Goal: Task Accomplishment & Management: Use online tool/utility

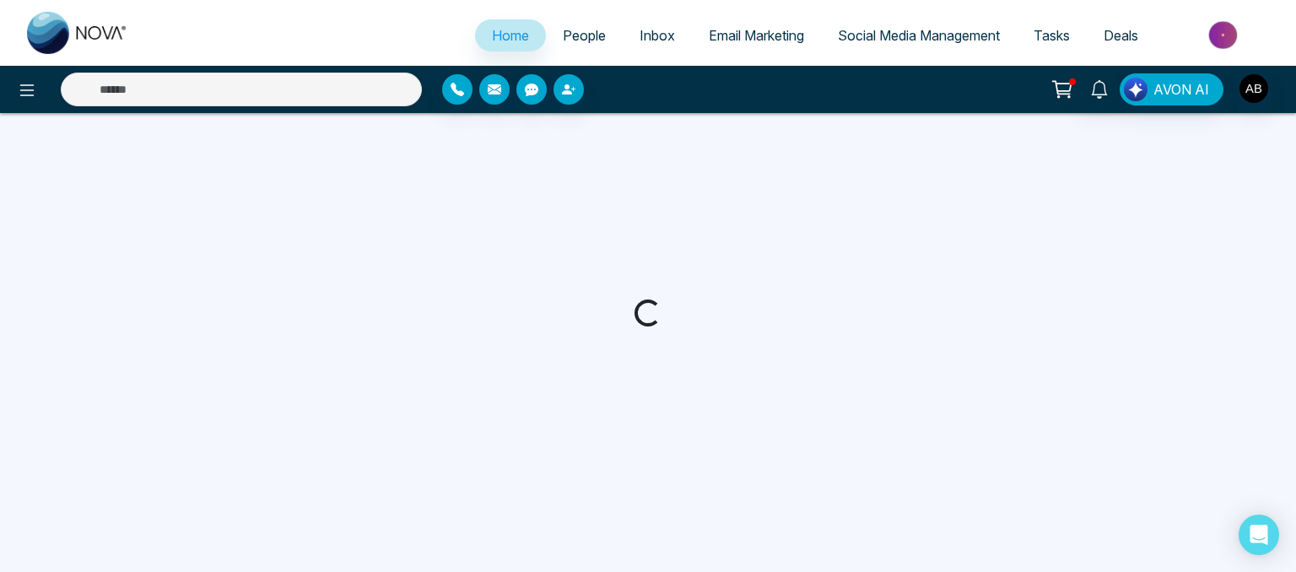
select select "*"
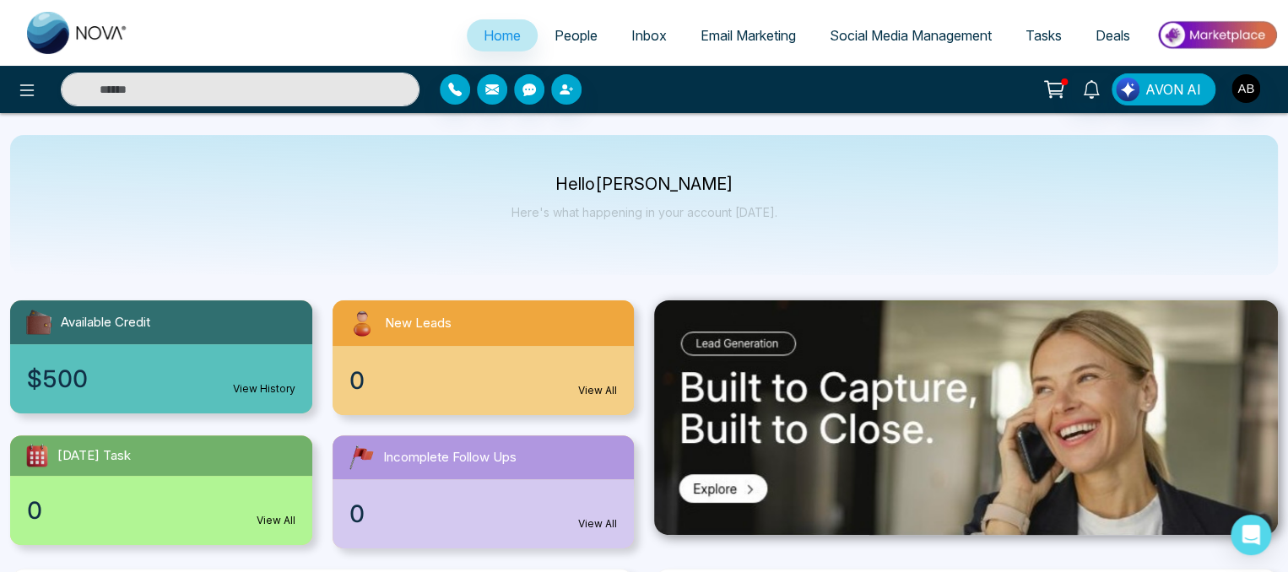
click at [857, 38] on span "Social Media Management" at bounding box center [910, 35] width 162 height 17
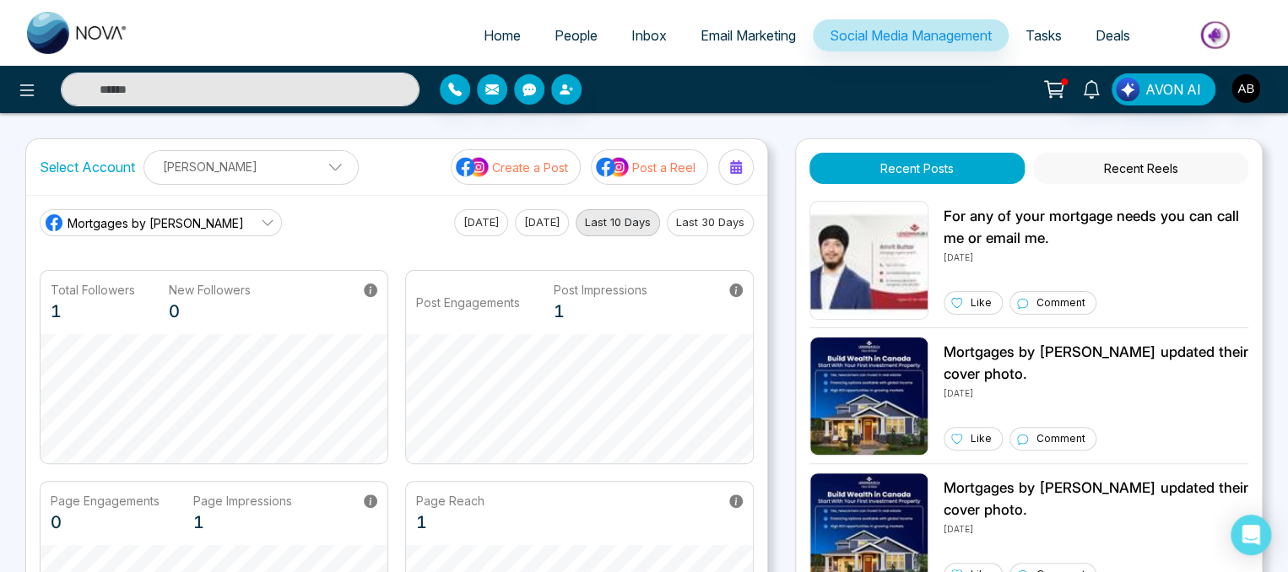
click at [534, 170] on p "Create a Post" at bounding box center [530, 168] width 76 height 18
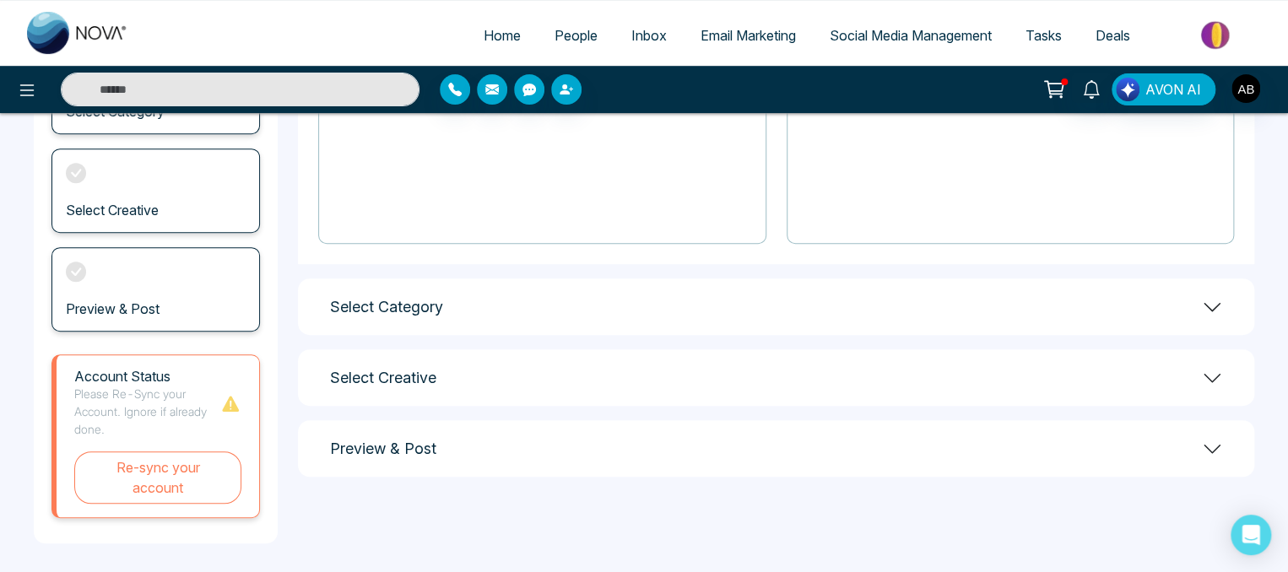
scroll to position [280, 0]
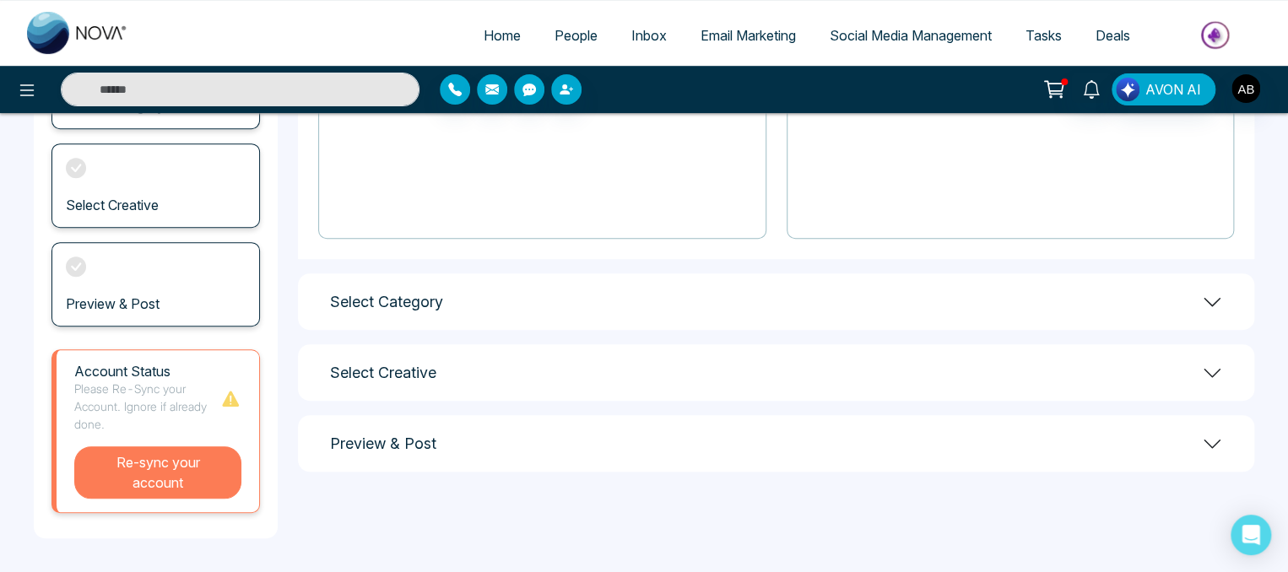
click at [208, 490] on button "Re-sync your account" at bounding box center [157, 472] width 167 height 52
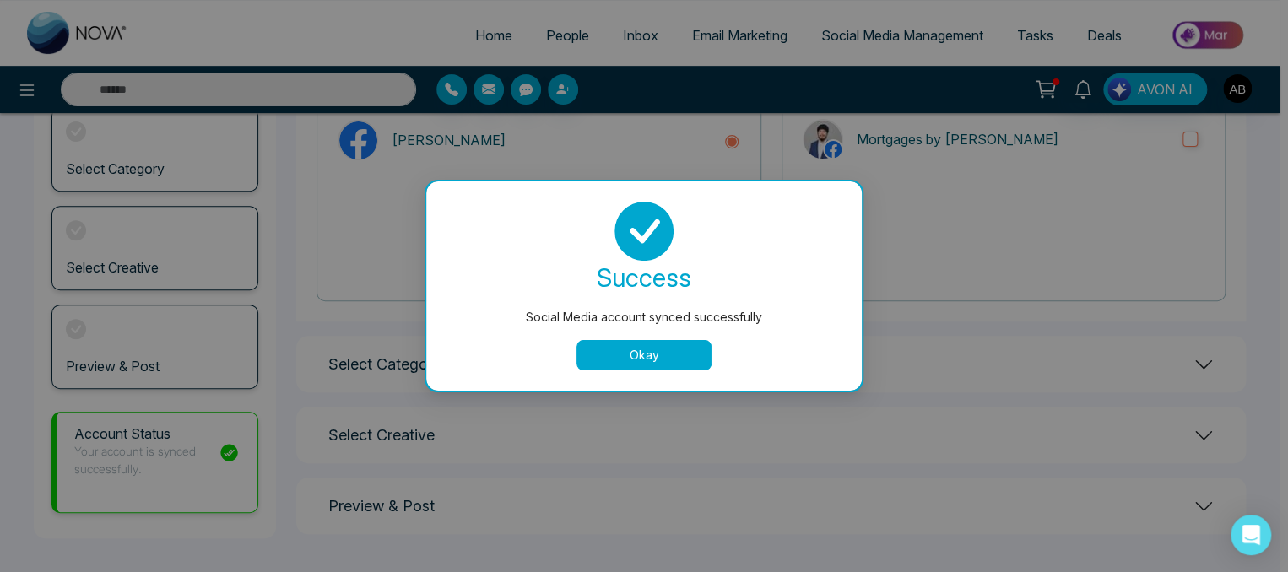
scroll to position [218, 0]
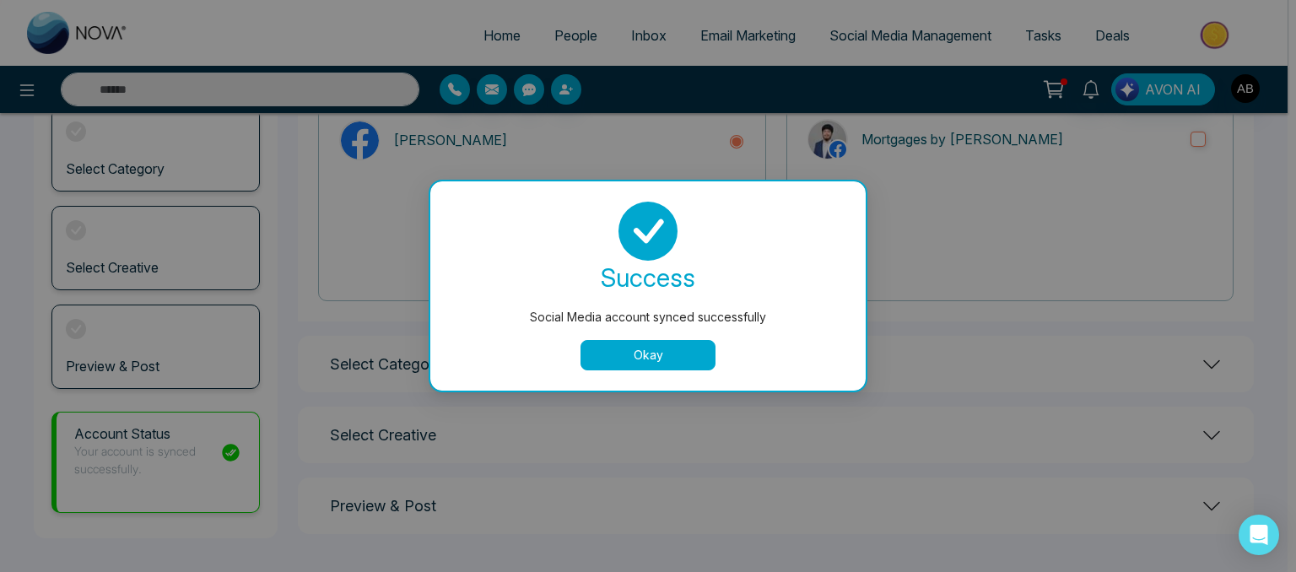
click at [614, 357] on button "Okay" at bounding box center [648, 355] width 135 height 30
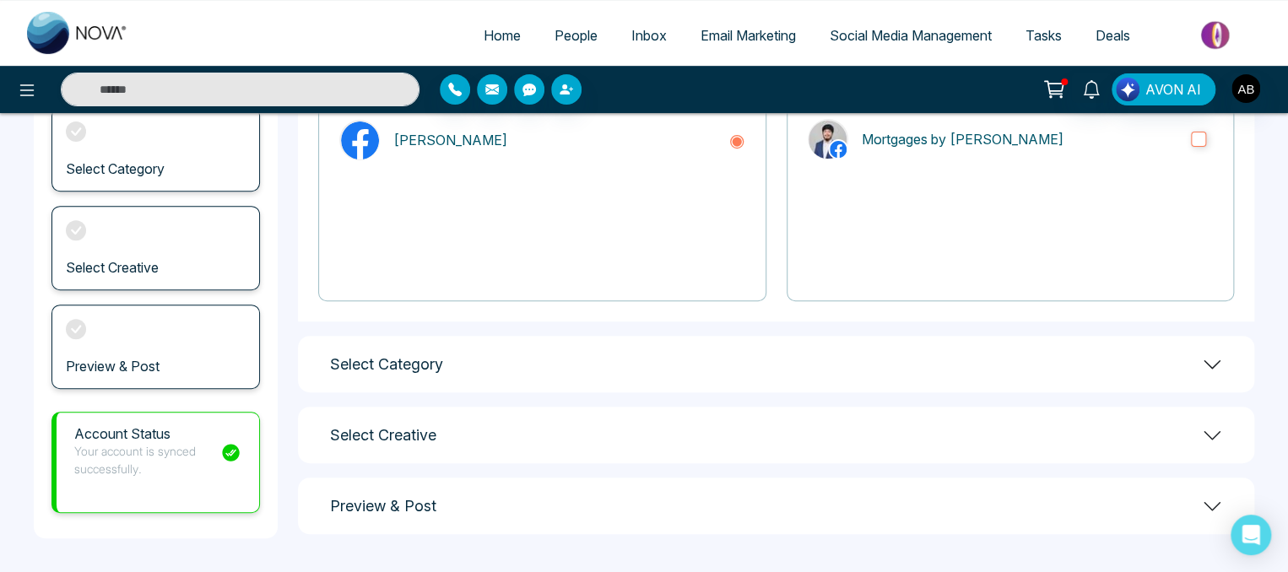
scroll to position [0, 0]
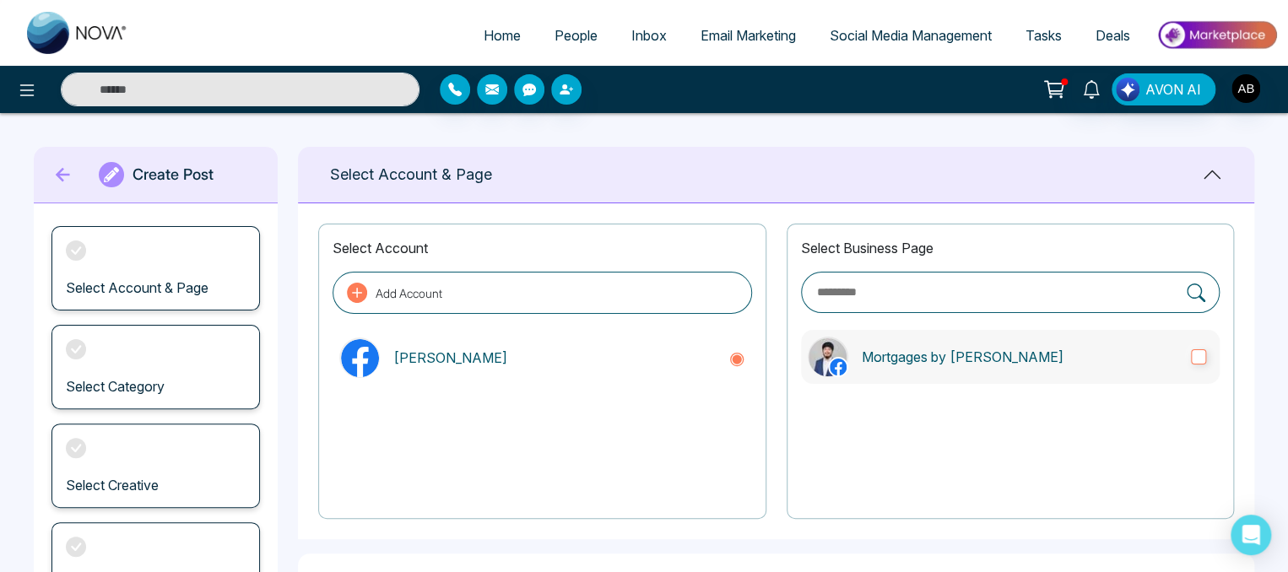
click at [1208, 360] on label "Mortgages by [PERSON_NAME]" at bounding box center [1010, 357] width 419 height 54
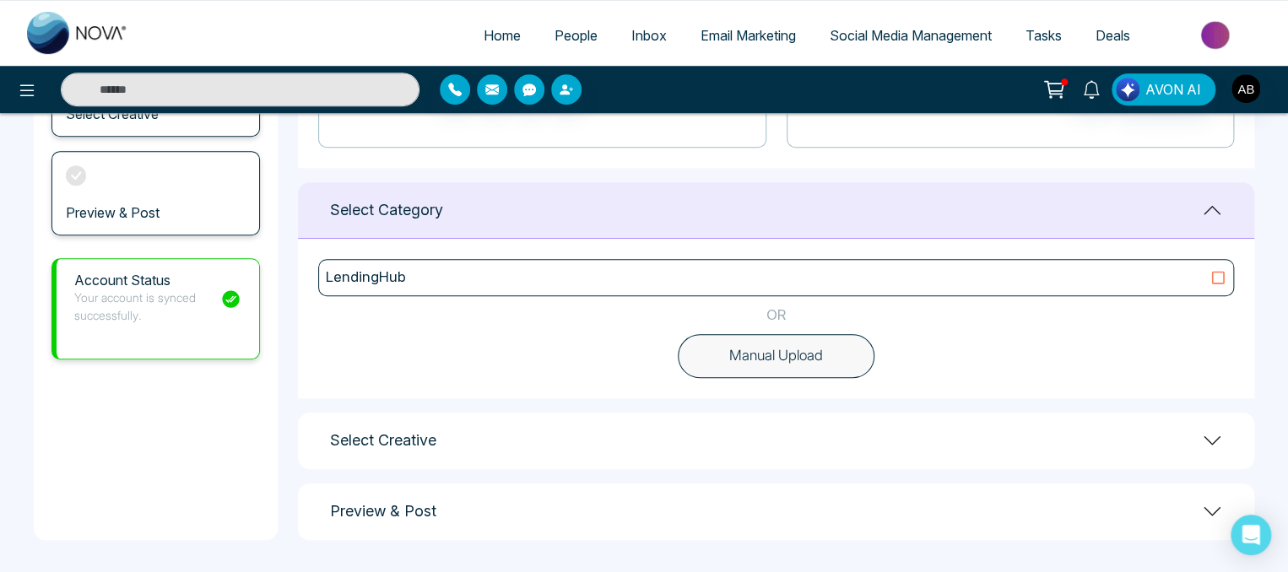
scroll to position [371, 0]
click at [1216, 285] on div "LendingHub" at bounding box center [776, 278] width 900 height 22
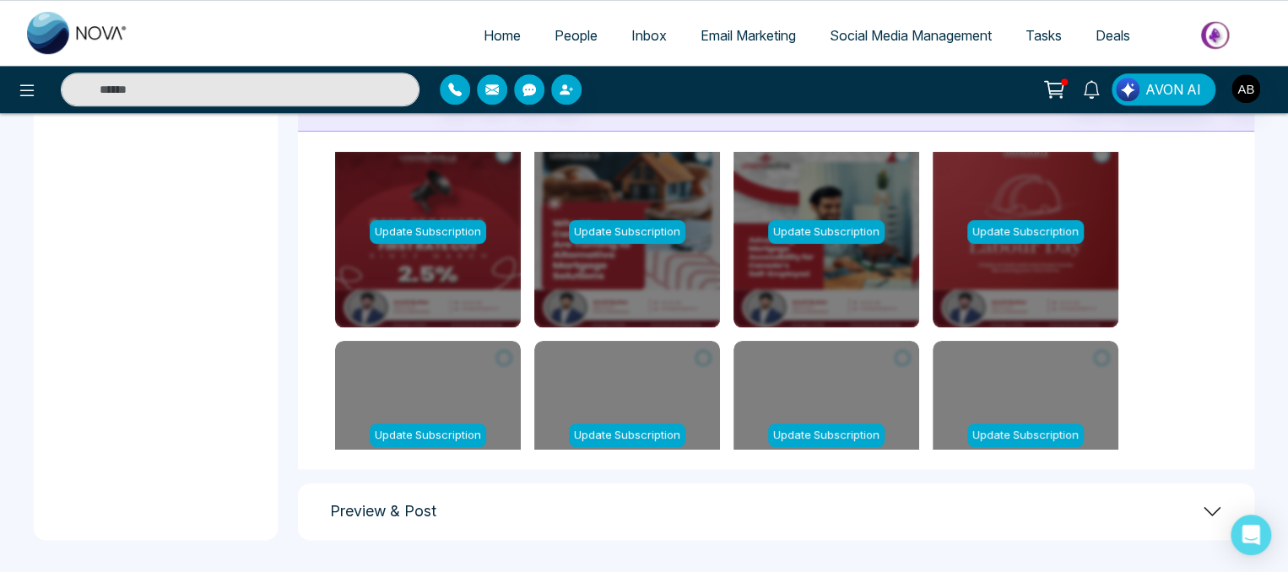
scroll to position [0, 0]
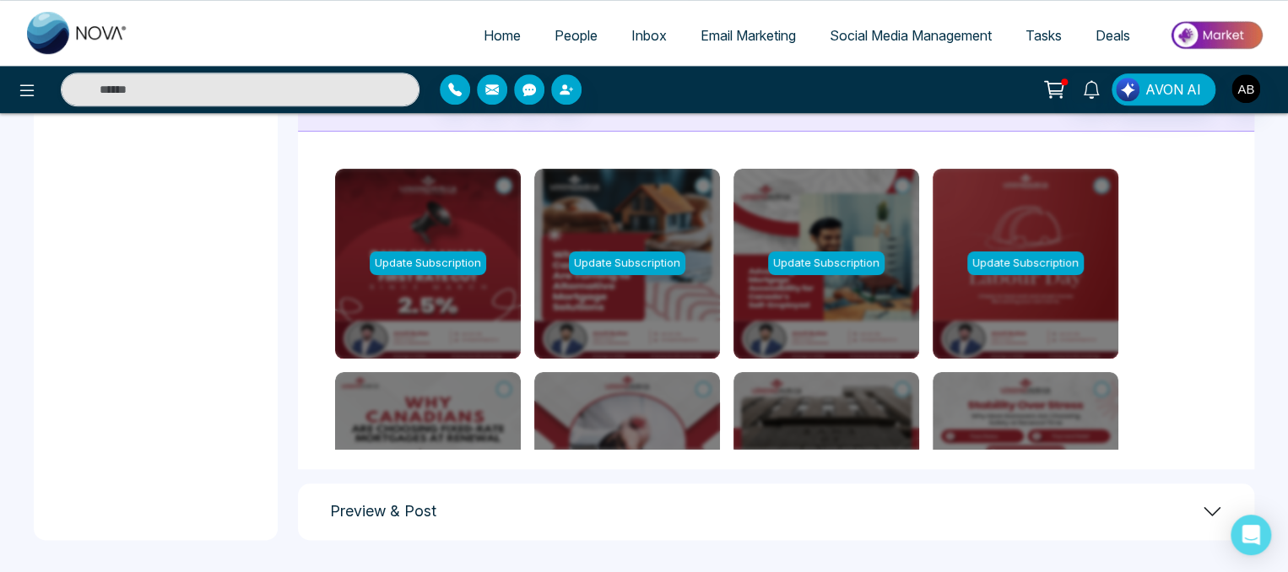
click at [499, 251] on div "Update Subscription" at bounding box center [428, 264] width 186 height 190
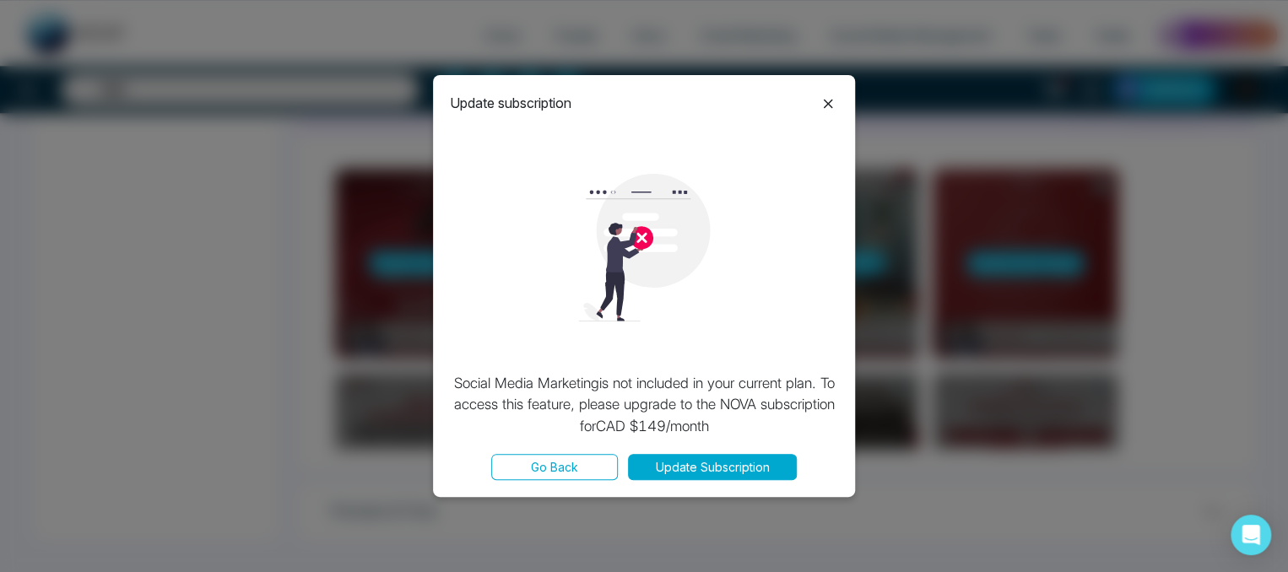
click at [515, 460] on button "Go Back" at bounding box center [554, 467] width 127 height 26
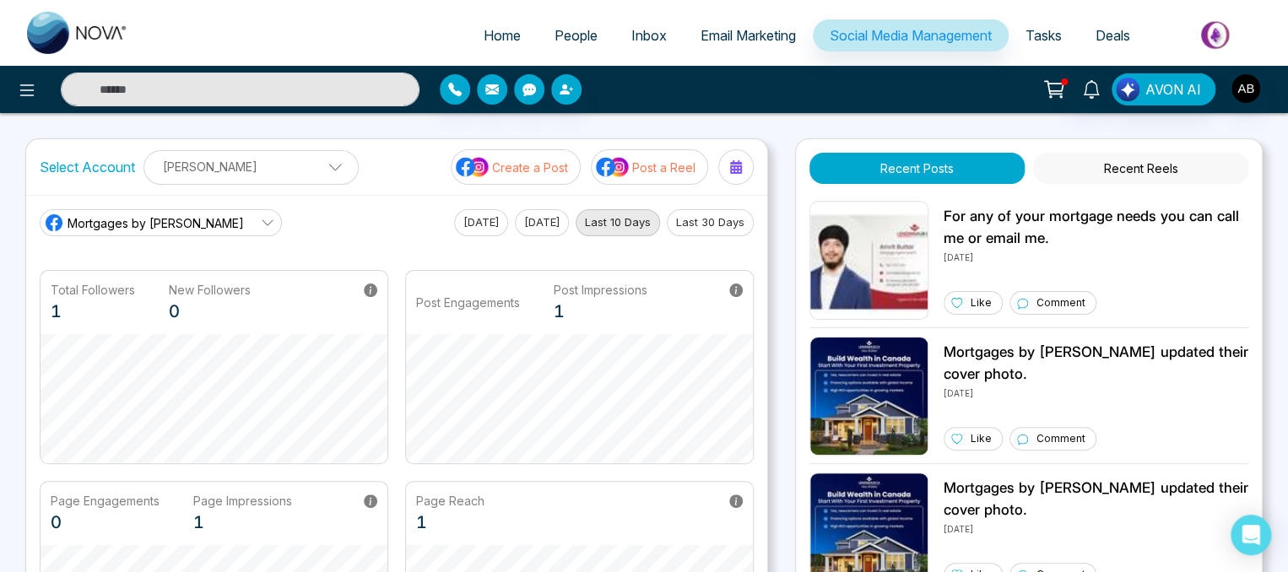
click at [1081, 173] on button "Recent Reels" at bounding box center [1140, 168] width 215 height 31
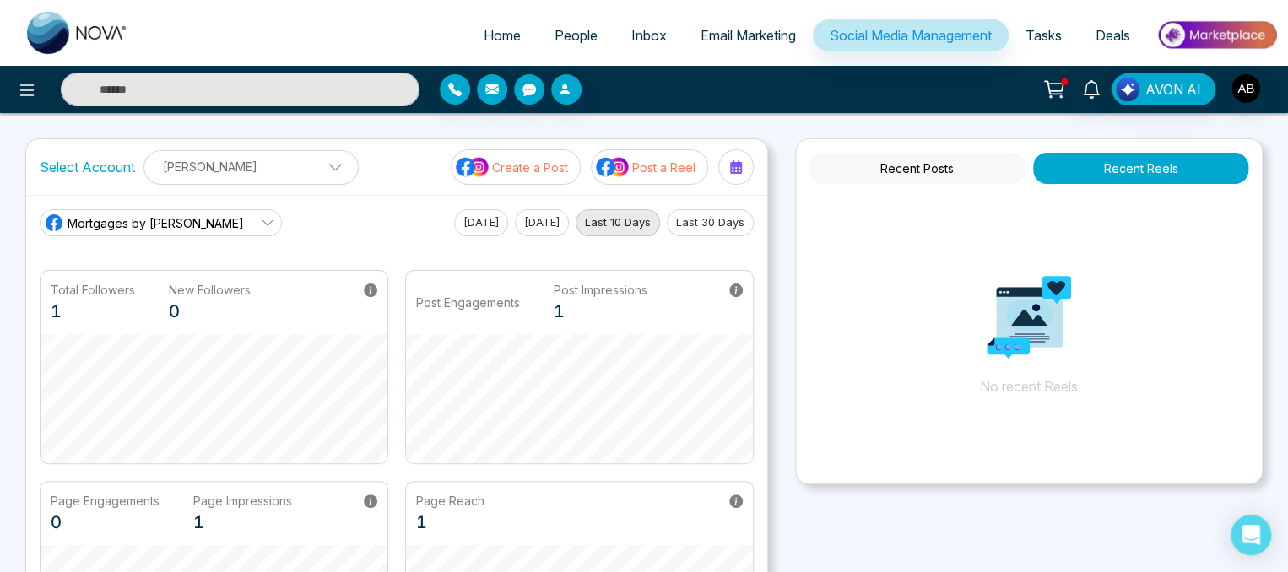
click at [958, 166] on button "Recent Posts" at bounding box center [916, 168] width 215 height 31
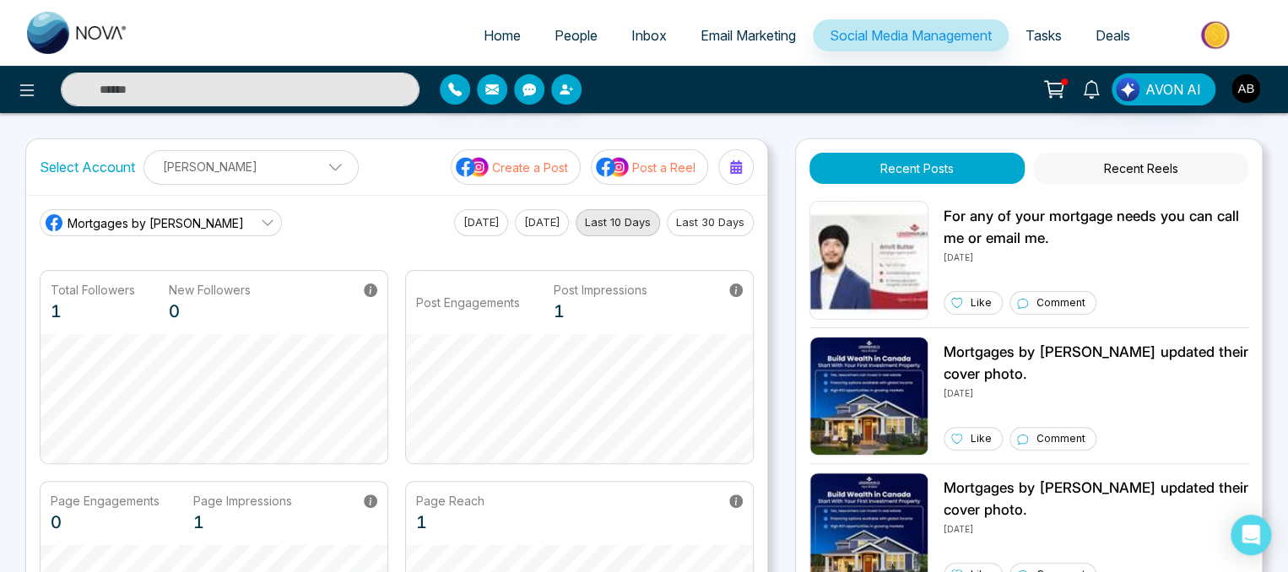
click at [1190, 172] on button "Recent Reels" at bounding box center [1140, 168] width 215 height 31
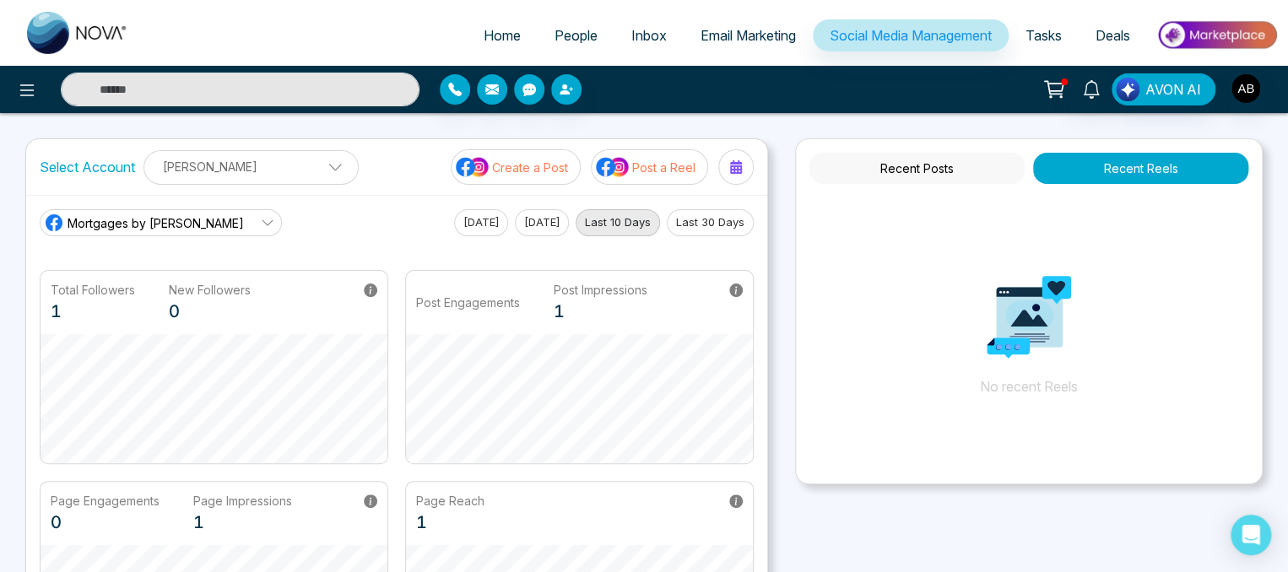
click at [942, 168] on button "Recent Posts" at bounding box center [916, 168] width 215 height 31
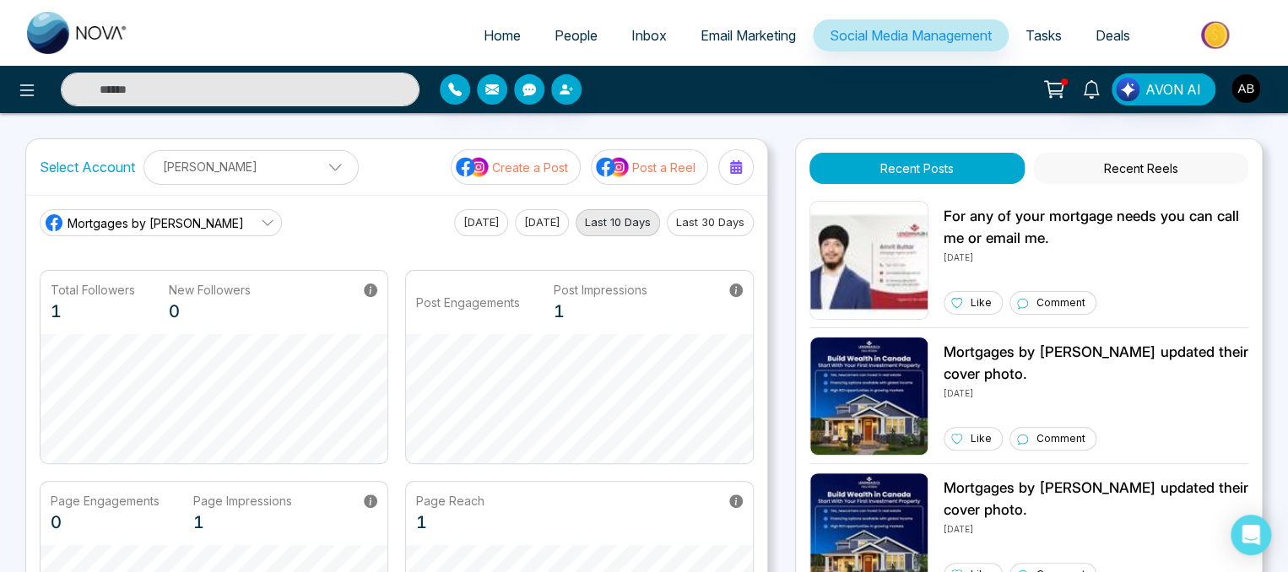
scroll to position [413, 0]
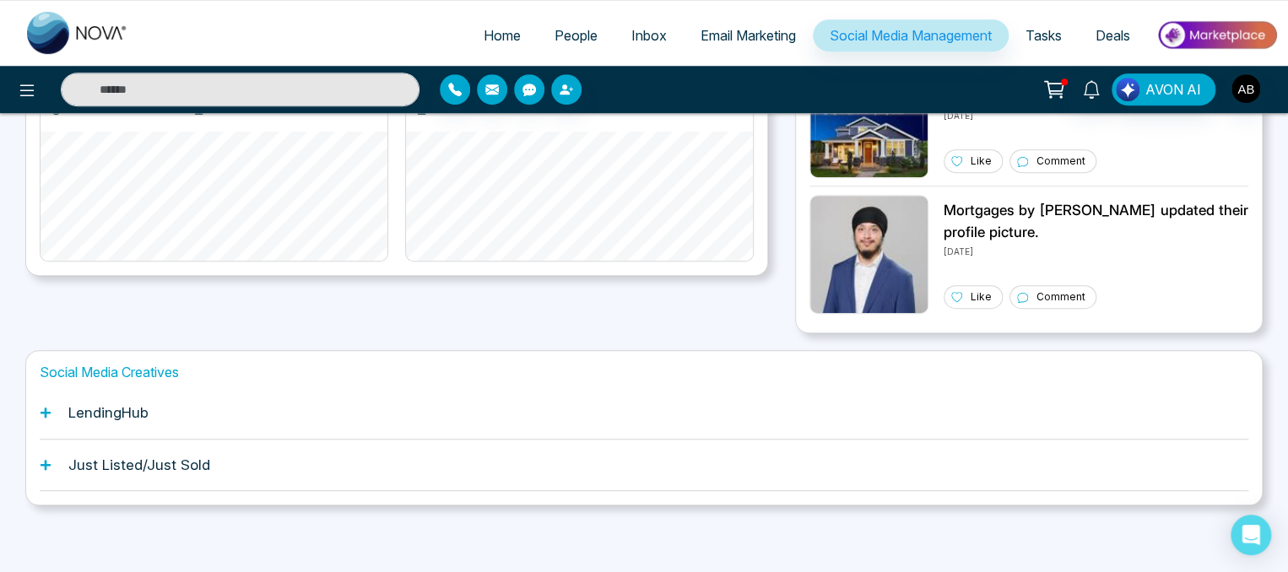
click at [1107, 418] on div "LendingHub" at bounding box center [644, 412] width 1208 height 51
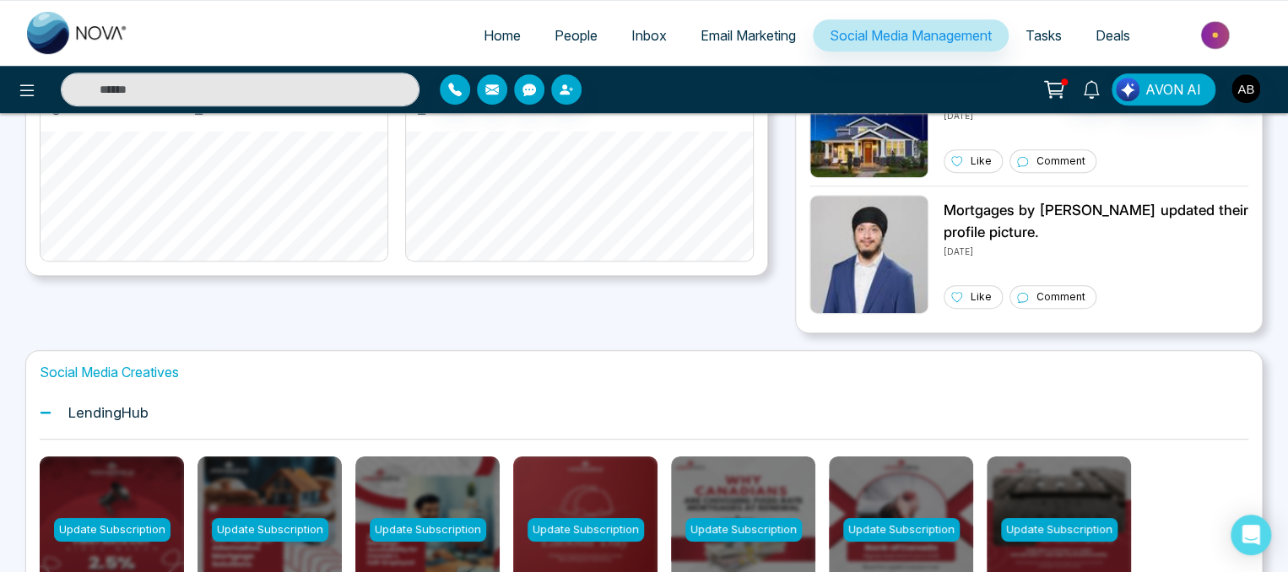
click at [1113, 409] on div "LendingHub" at bounding box center [644, 412] width 1208 height 51
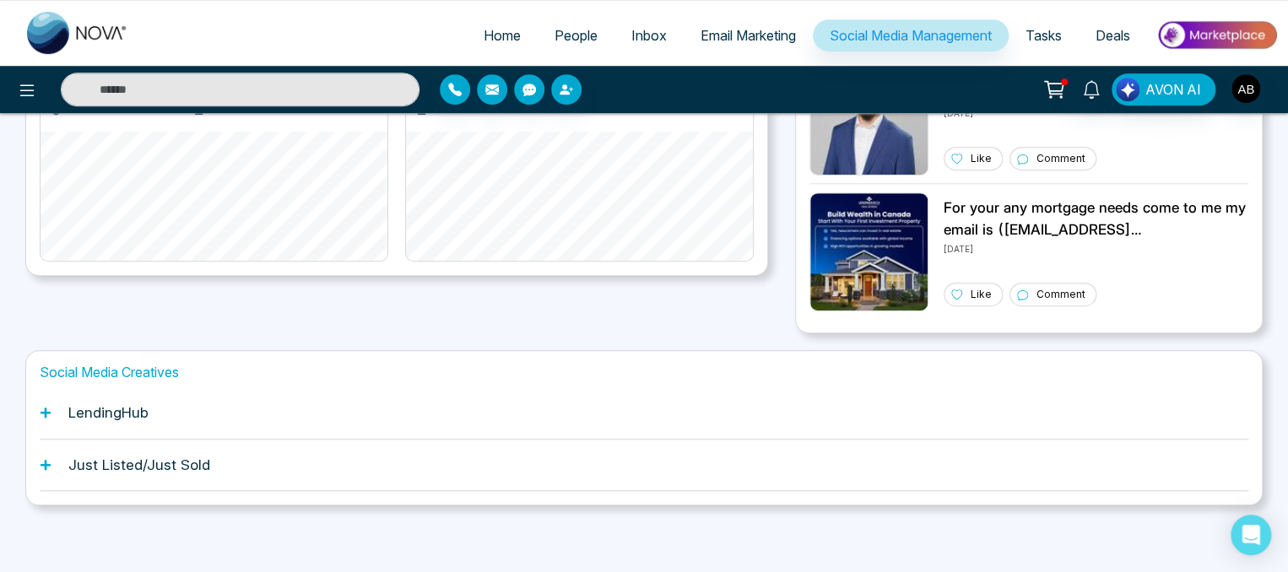
scroll to position [0, 0]
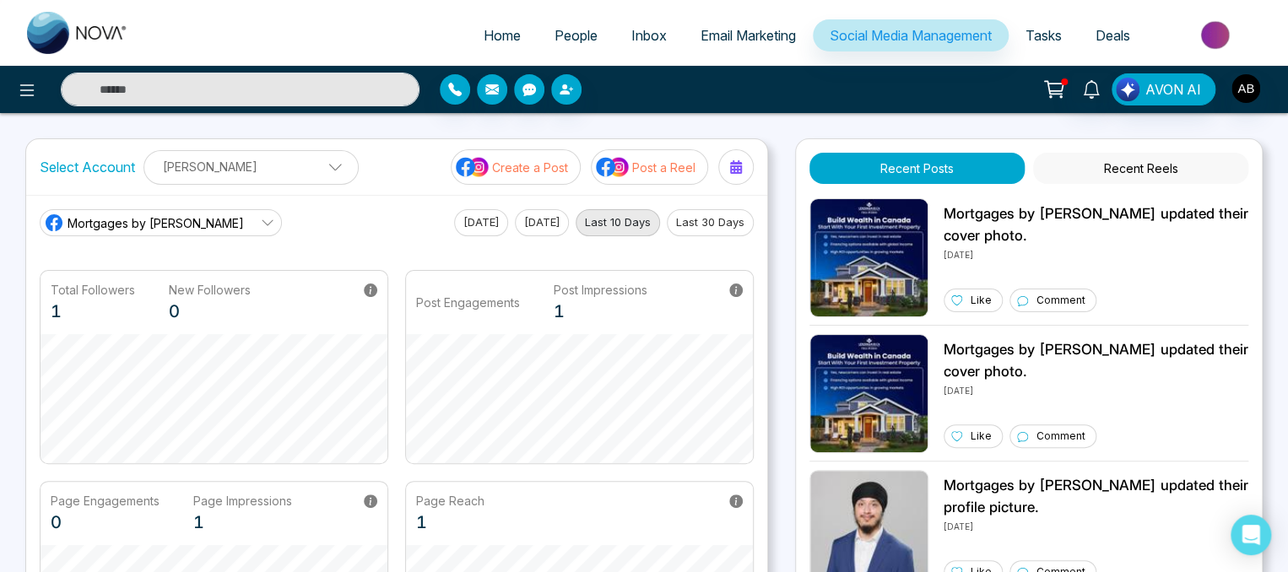
click at [1056, 92] on icon at bounding box center [1054, 90] width 24 height 24
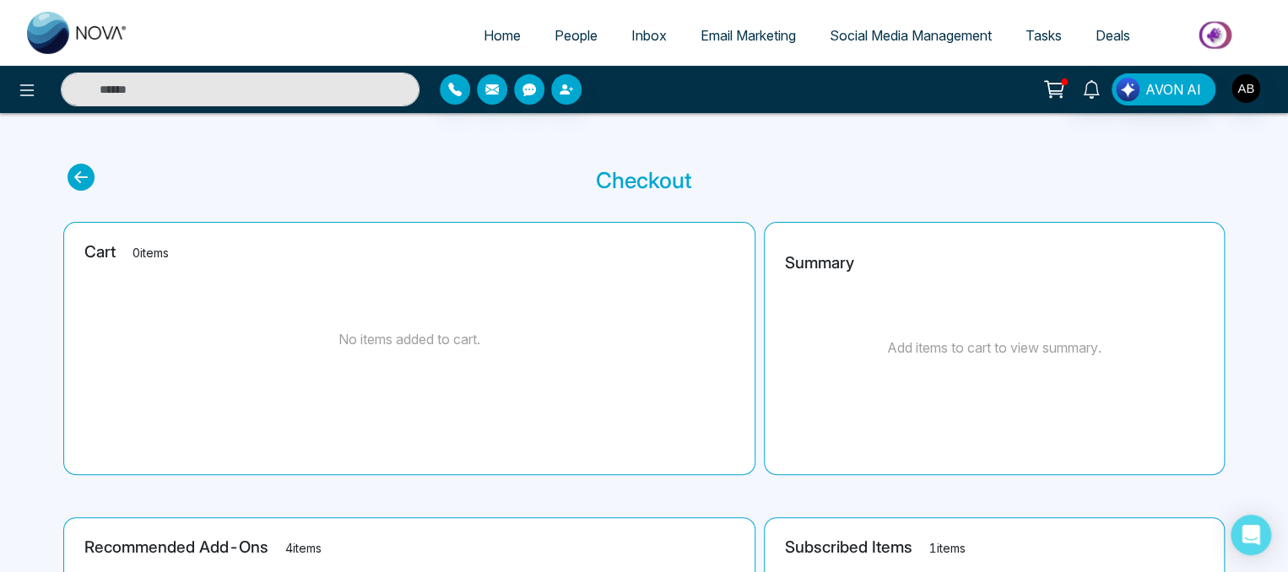
click at [942, 43] on span "Social Media Management" at bounding box center [910, 35] width 162 height 17
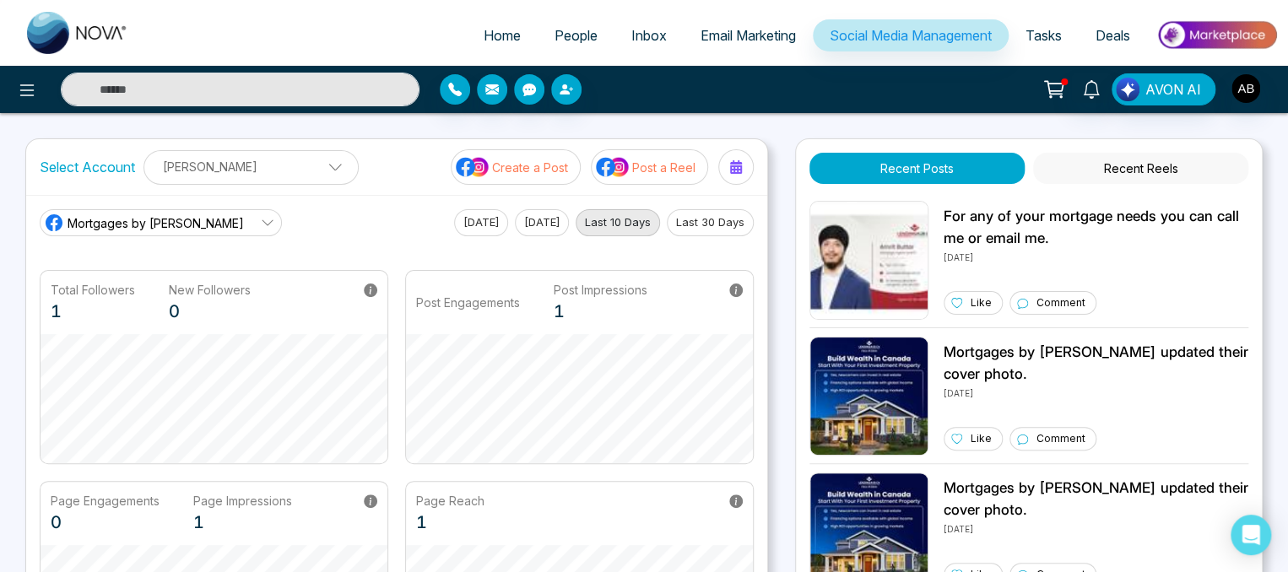
click at [769, 41] on span "Email Marketing" at bounding box center [747, 35] width 95 height 17
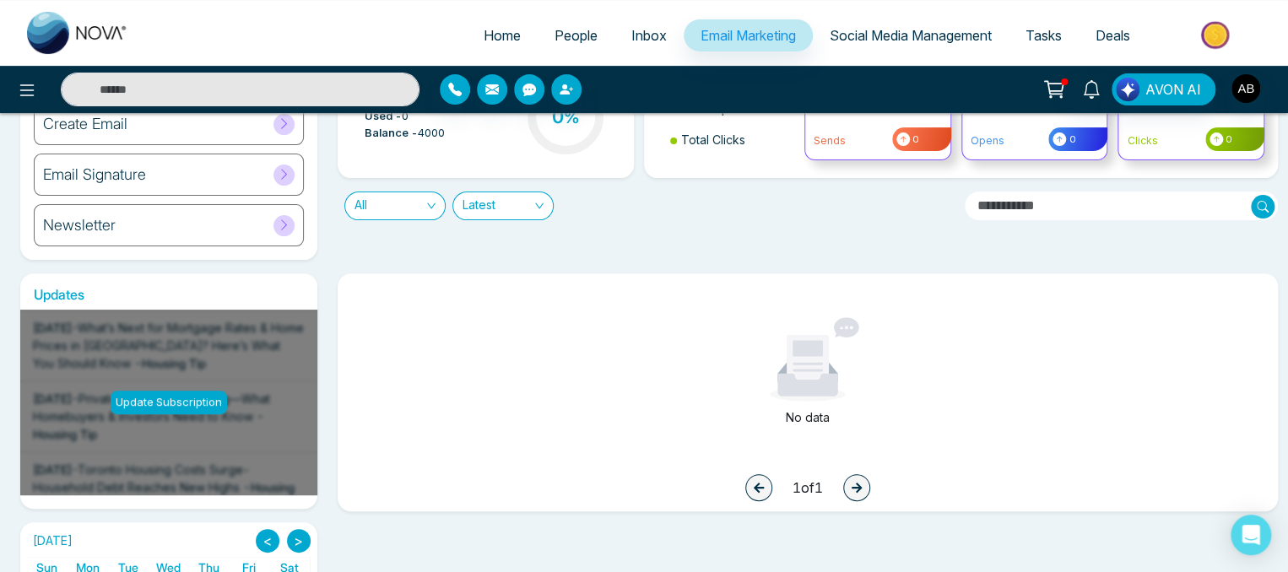
scroll to position [135, 0]
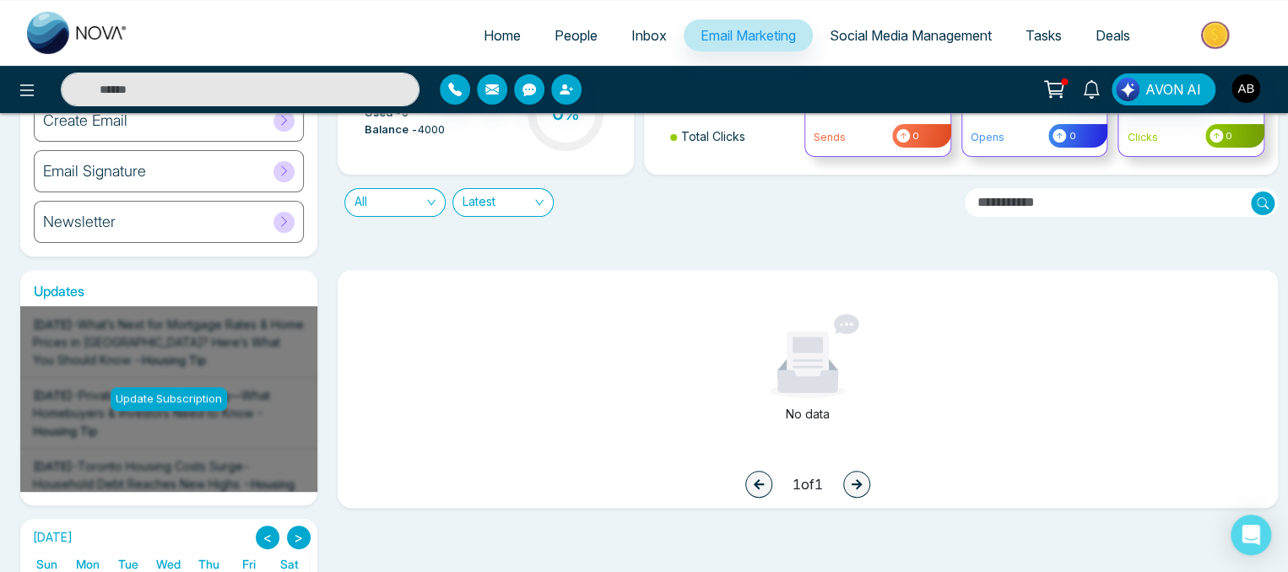
click at [492, 32] on span "Home" at bounding box center [502, 35] width 37 height 17
select select "*"
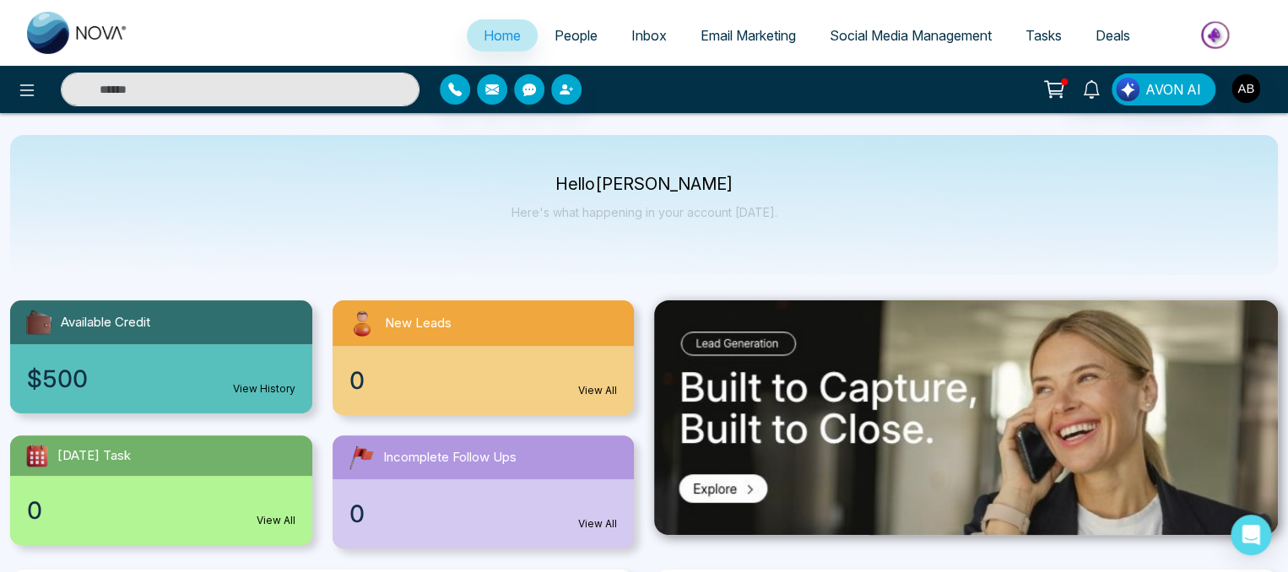
click at [858, 31] on span "Social Media Management" at bounding box center [910, 35] width 162 height 17
